Goal: Transaction & Acquisition: Book appointment/travel/reservation

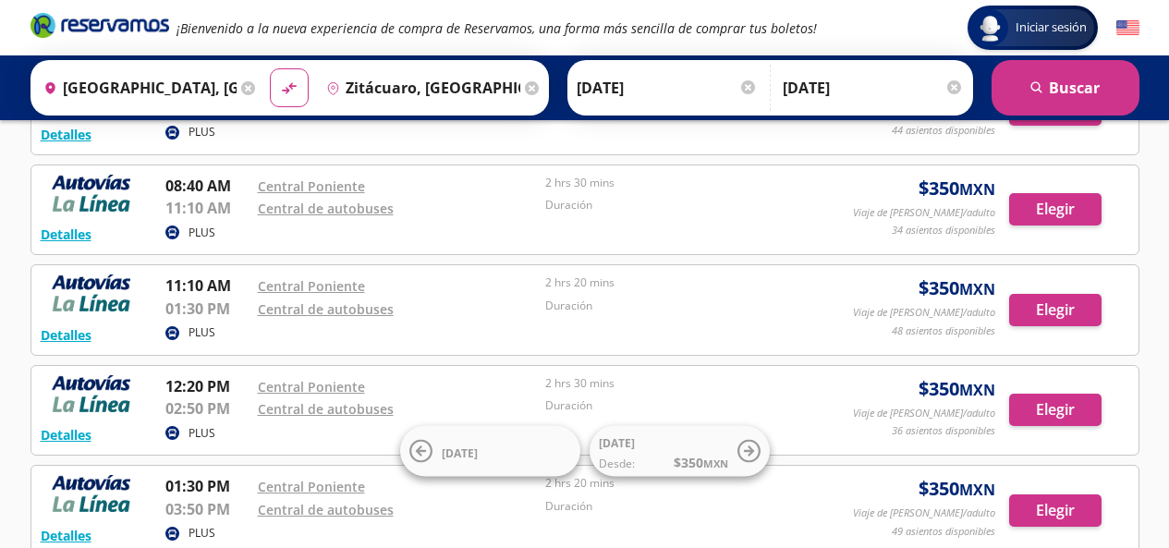
scroll to position [185, 0]
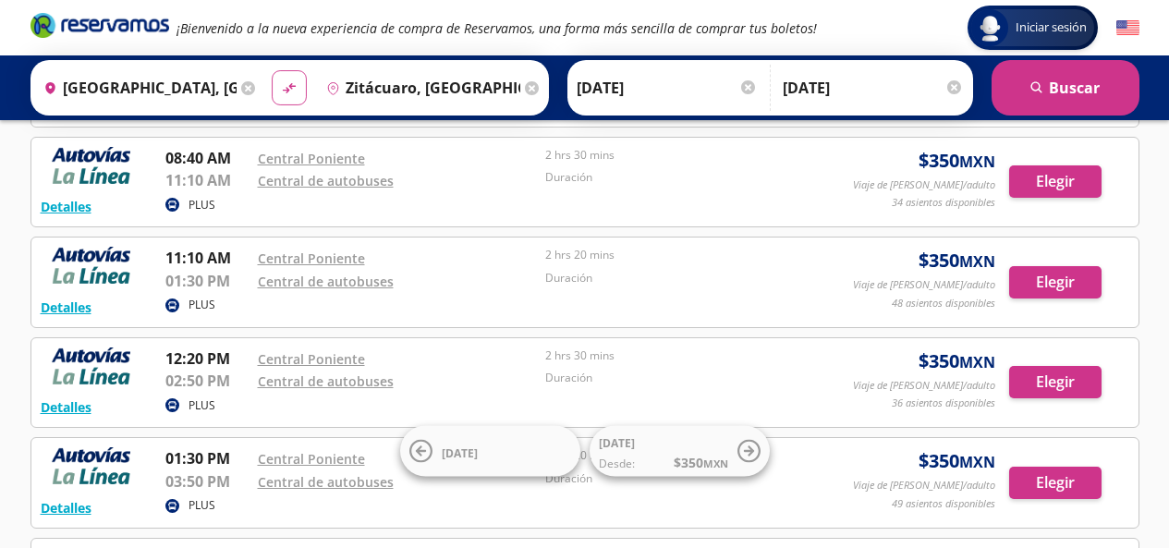
click at [294, 95] on icon "material-symbols:compare-arrows-rounded" at bounding box center [289, 88] width 17 height 18
type input "Zitácuaro, [GEOGRAPHIC_DATA]"
type input "[GEOGRAPHIC_DATA], [GEOGRAPHIC_DATA]"
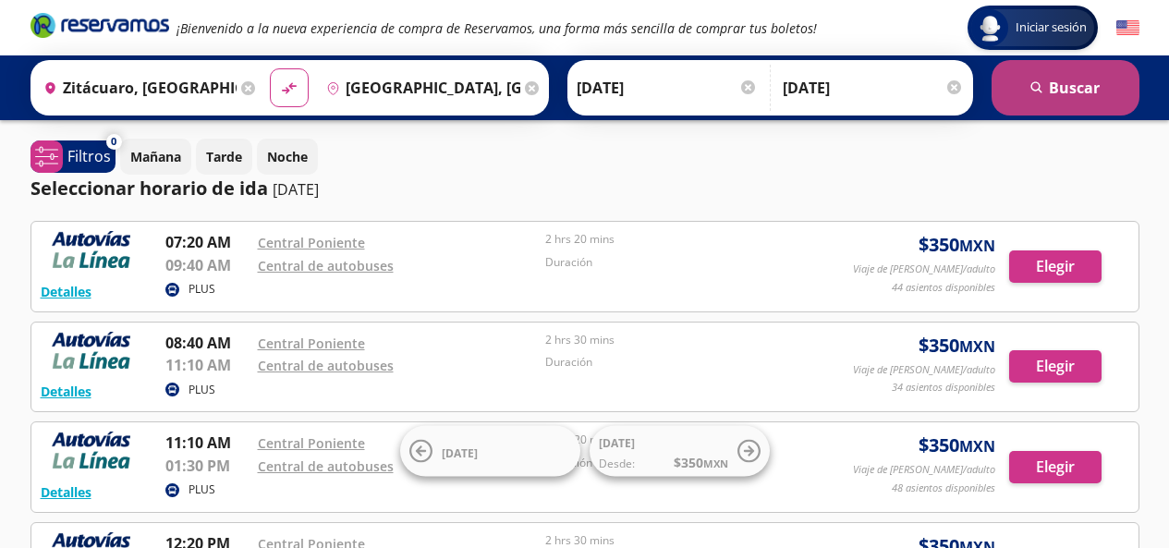
click at [1073, 100] on button "search [GEOGRAPHIC_DATA]" at bounding box center [1066, 87] width 148 height 55
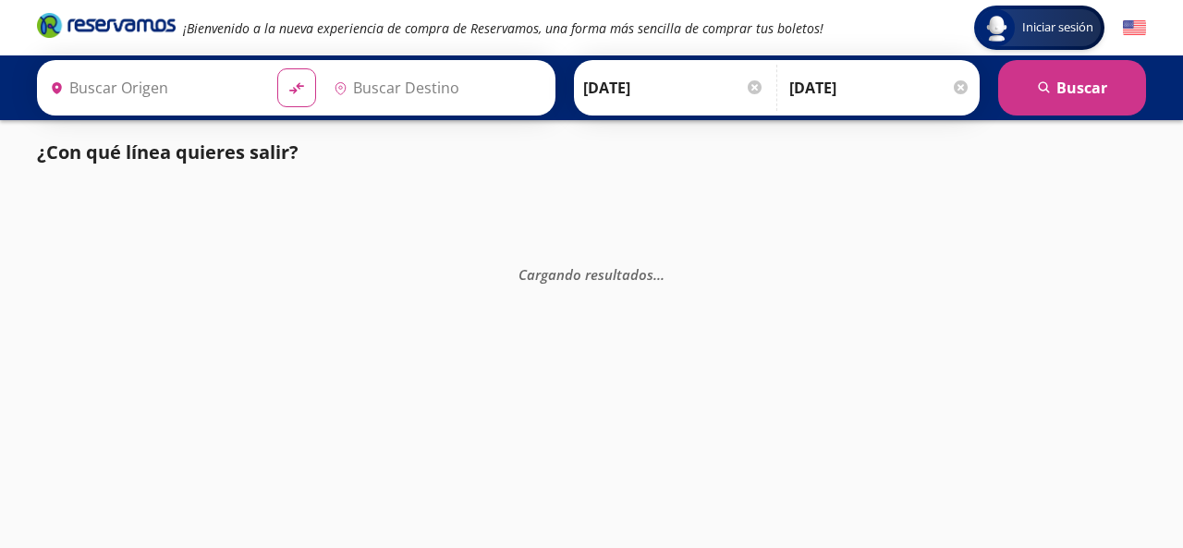
type input "Zitácuaro, [GEOGRAPHIC_DATA]"
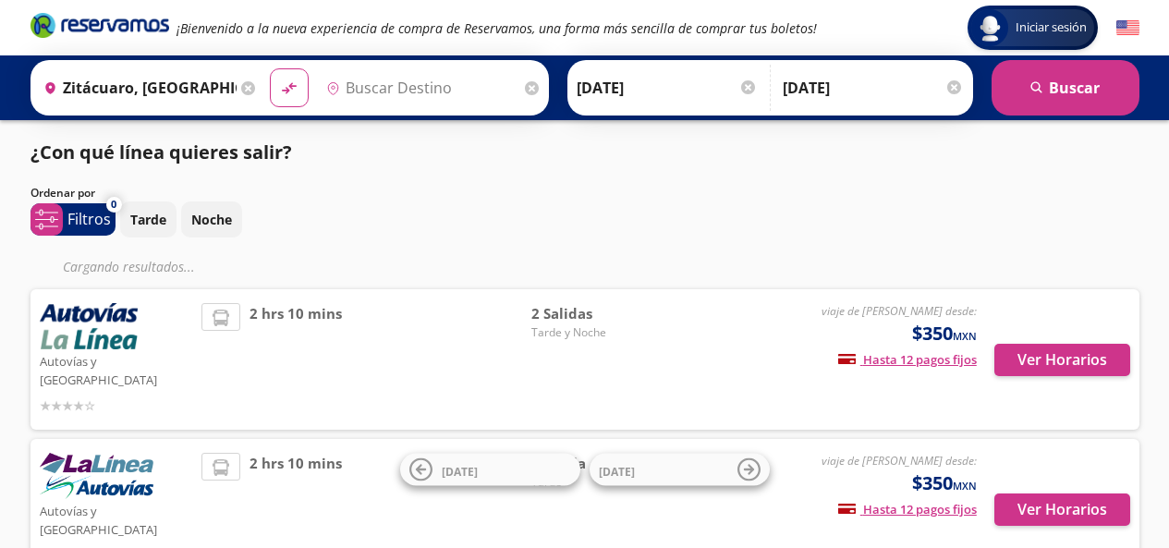
type input "[GEOGRAPHIC_DATA], [GEOGRAPHIC_DATA]"
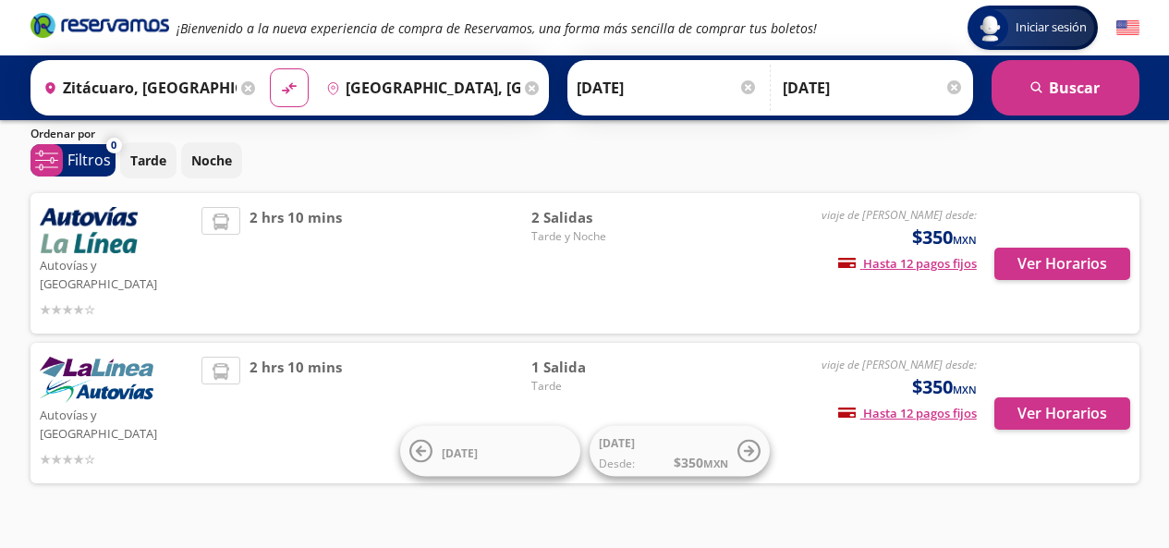
scroll to position [60, 0]
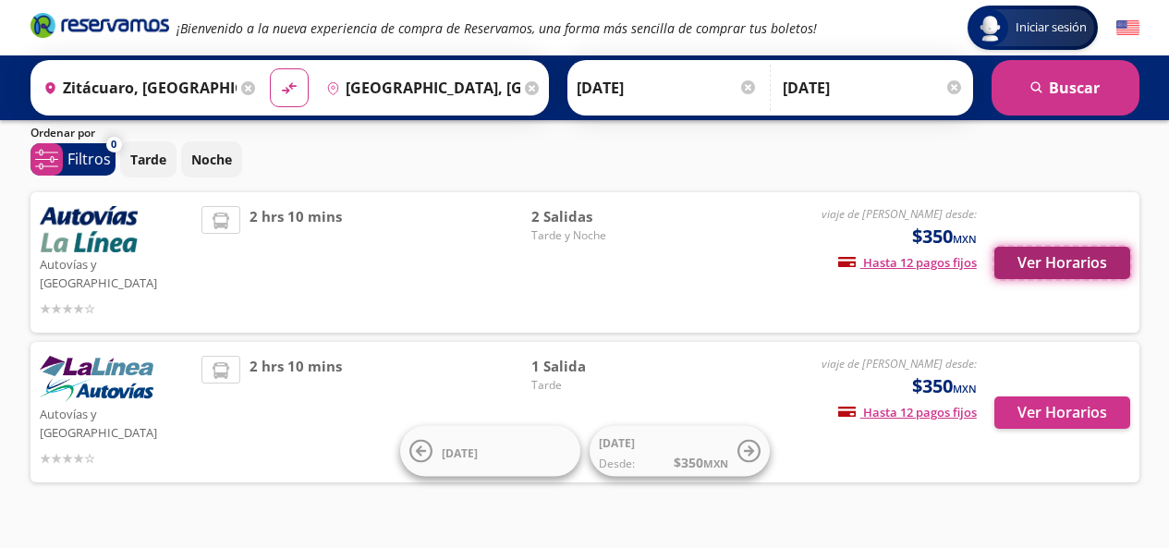
click at [1023, 251] on button "Ver Horarios" at bounding box center [1062, 263] width 136 height 32
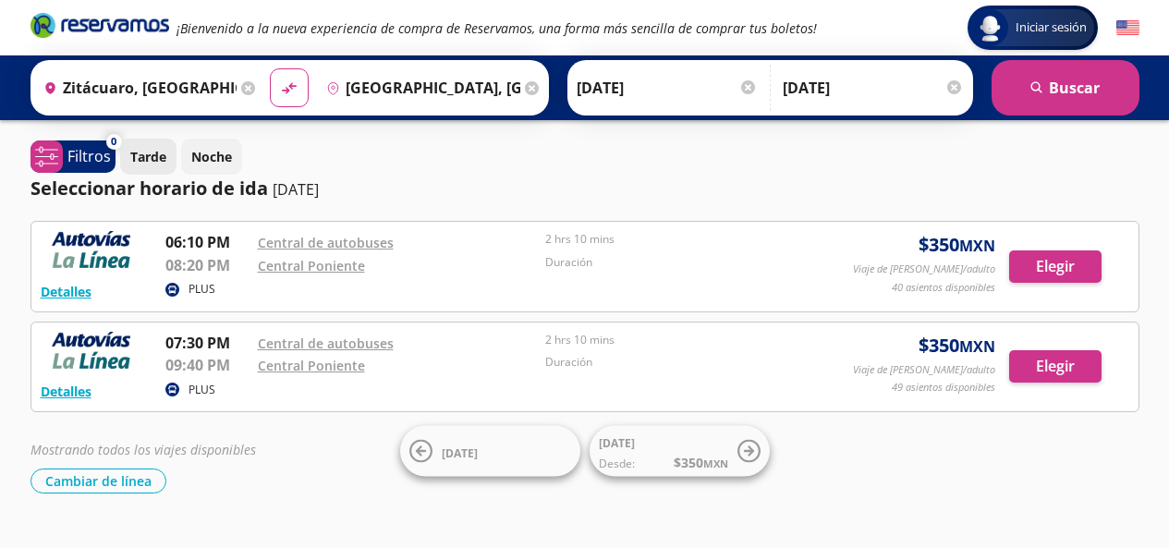
click at [156, 167] on button "Tarde" at bounding box center [148, 157] width 56 height 36
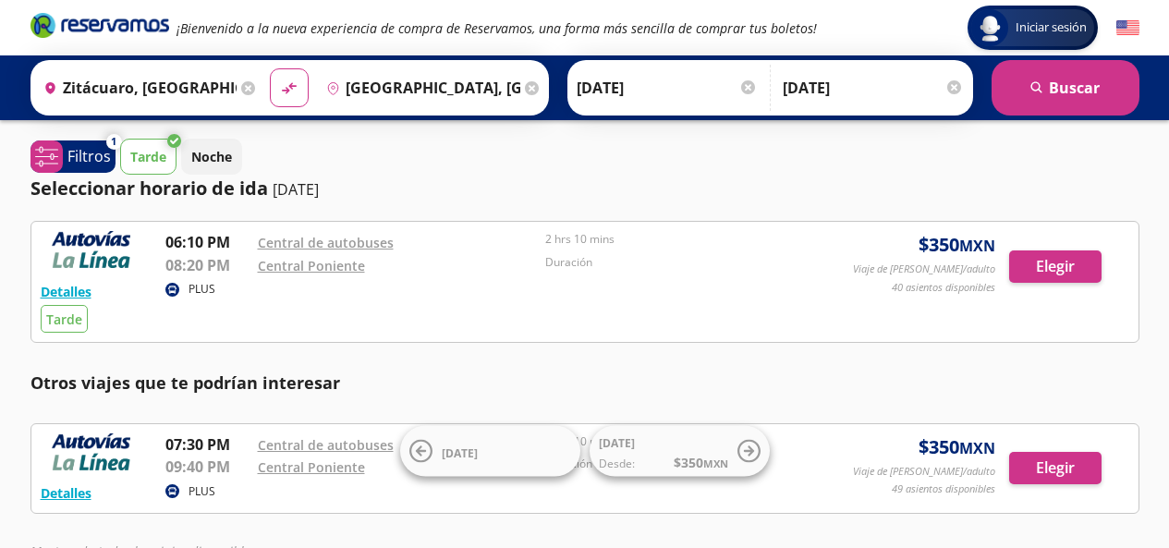
drag, startPoint x: 871, startPoint y: 328, endPoint x: 968, endPoint y: 316, distance: 96.9
drag, startPoint x: 968, startPoint y: 316, endPoint x: 1036, endPoint y: 362, distance: 82.5
click at [1036, 362] on div "Detalles PLUS Tarde 06:10 PM Central de autobuses 08:20 PM Central Poniente 2 h…" at bounding box center [584, 408] width 1109 height 374
